Goal: Check status: Check status

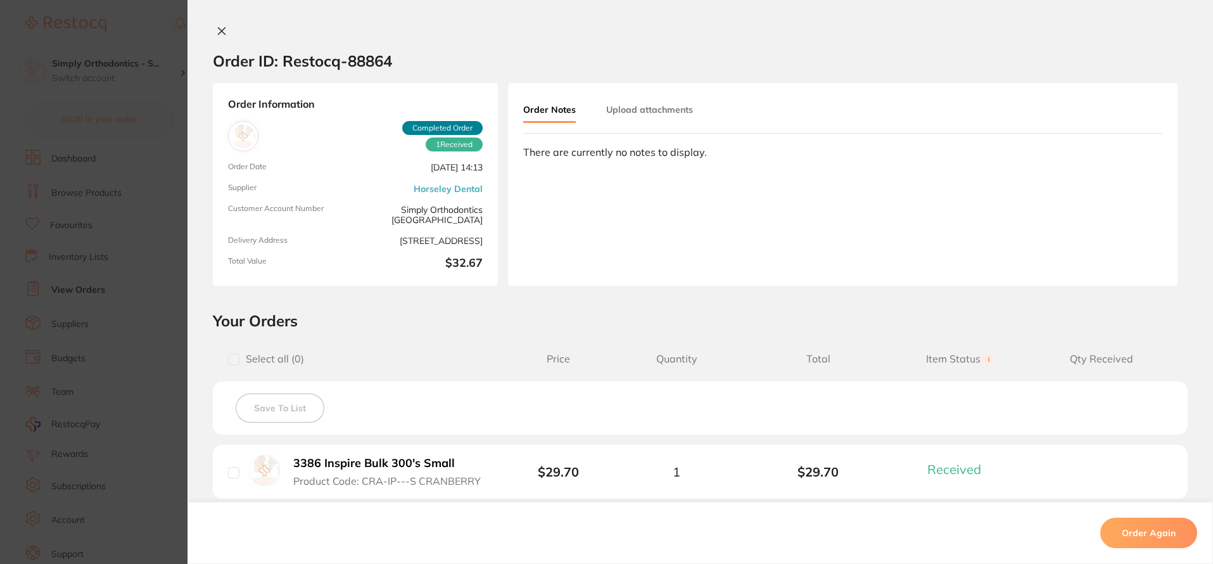
click at [219, 29] on icon at bounding box center [222, 31] width 10 height 10
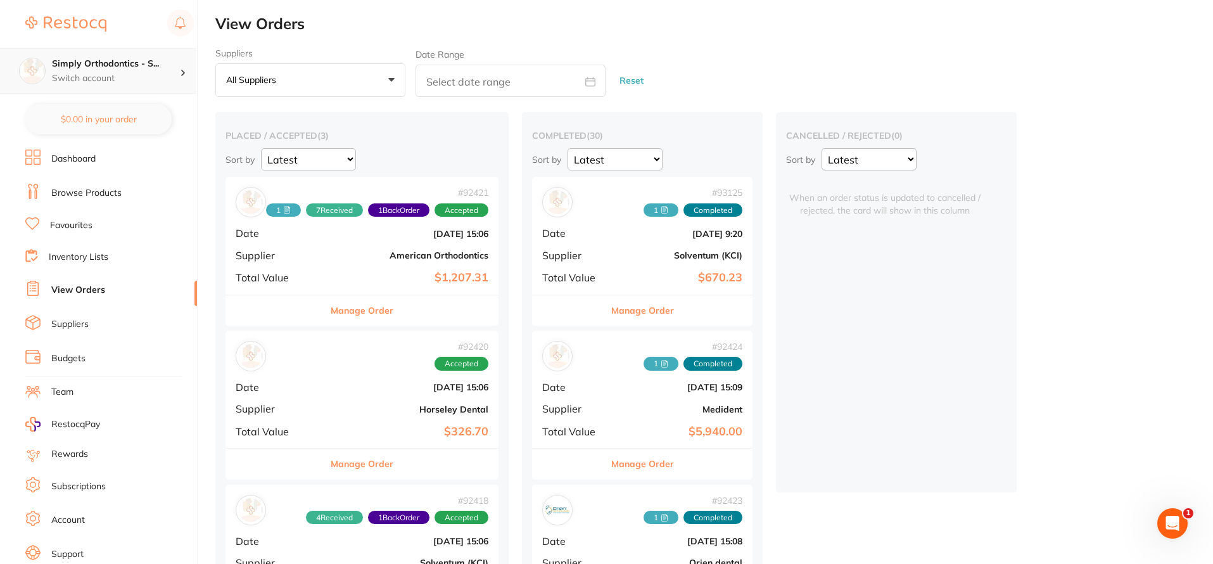
click at [133, 93] on div "Simply Orthodontics - S... Switch account" at bounding box center [98, 71] width 196 height 46
click at [140, 81] on p "Switch account" at bounding box center [116, 78] width 128 height 13
click at [134, 55] on div "Simply Orthodontics - S... Switch account" at bounding box center [98, 71] width 196 height 46
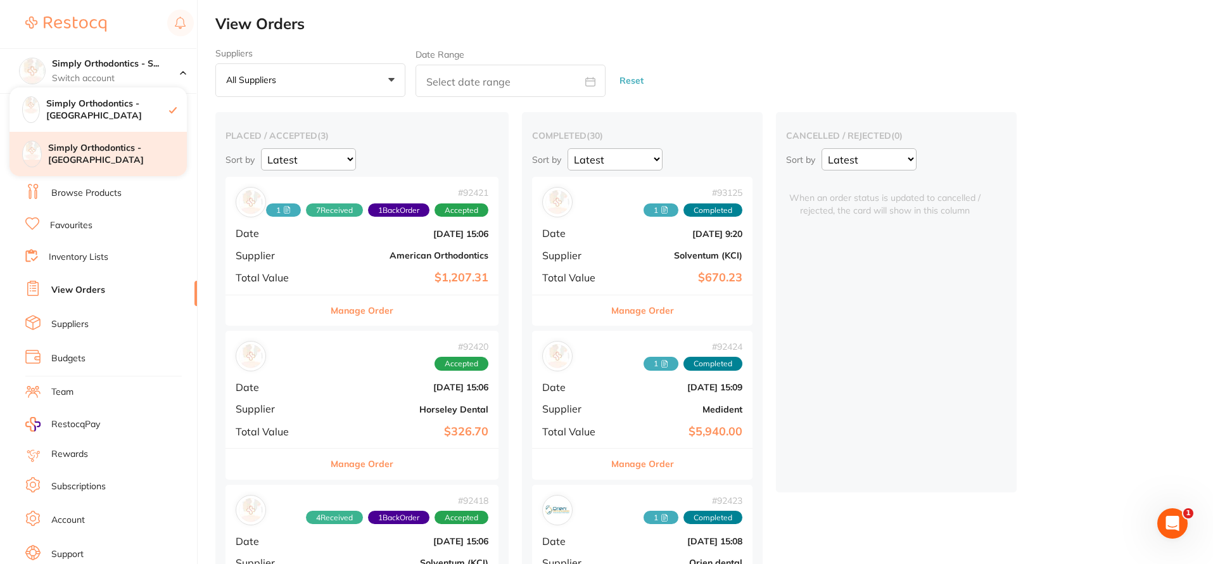
click at [110, 145] on h4 "Simply Orthodontics - [GEOGRAPHIC_DATA]" at bounding box center [117, 154] width 139 height 25
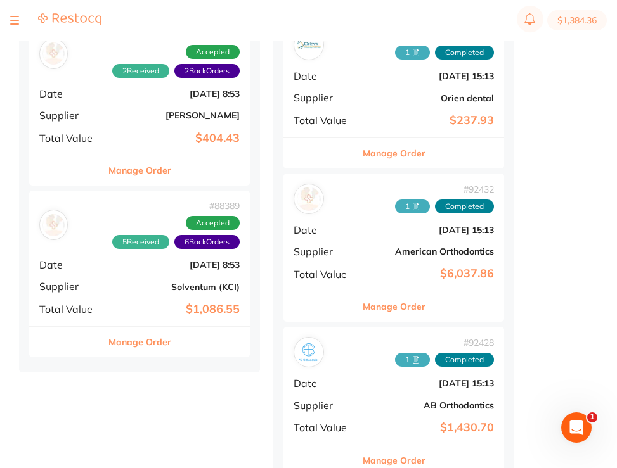
scroll to position [620, 0]
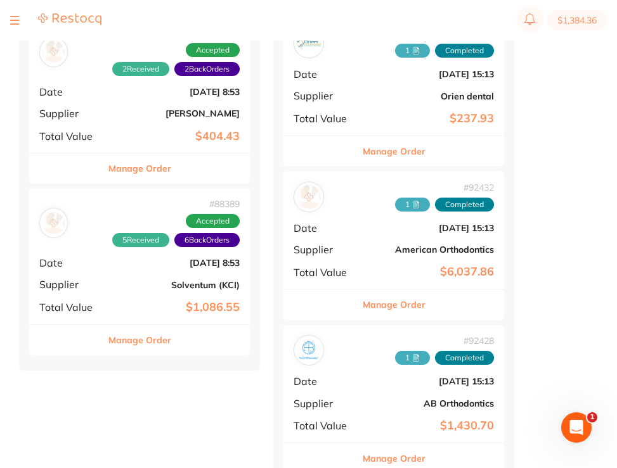
click at [411, 199] on span "1" at bounding box center [412, 205] width 35 height 14
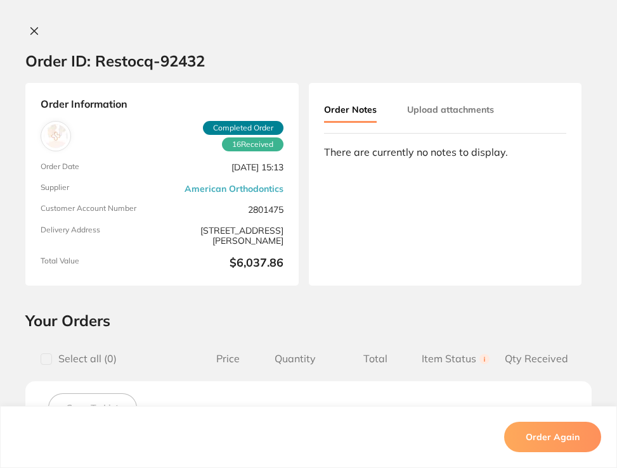
scroll to position [620, 0]
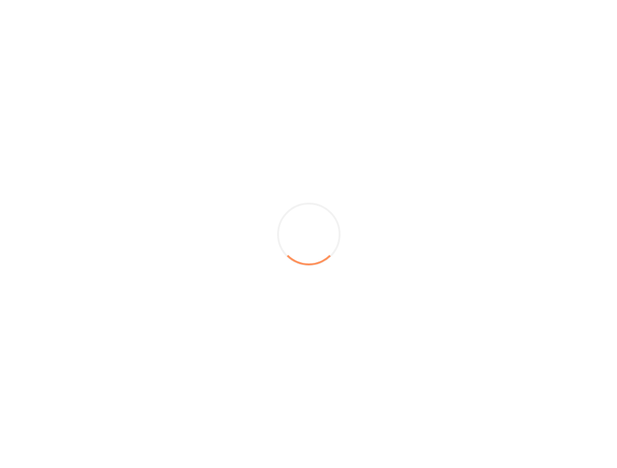
scroll to position [1454, 0]
